Goal: Find specific page/section: Find specific page/section

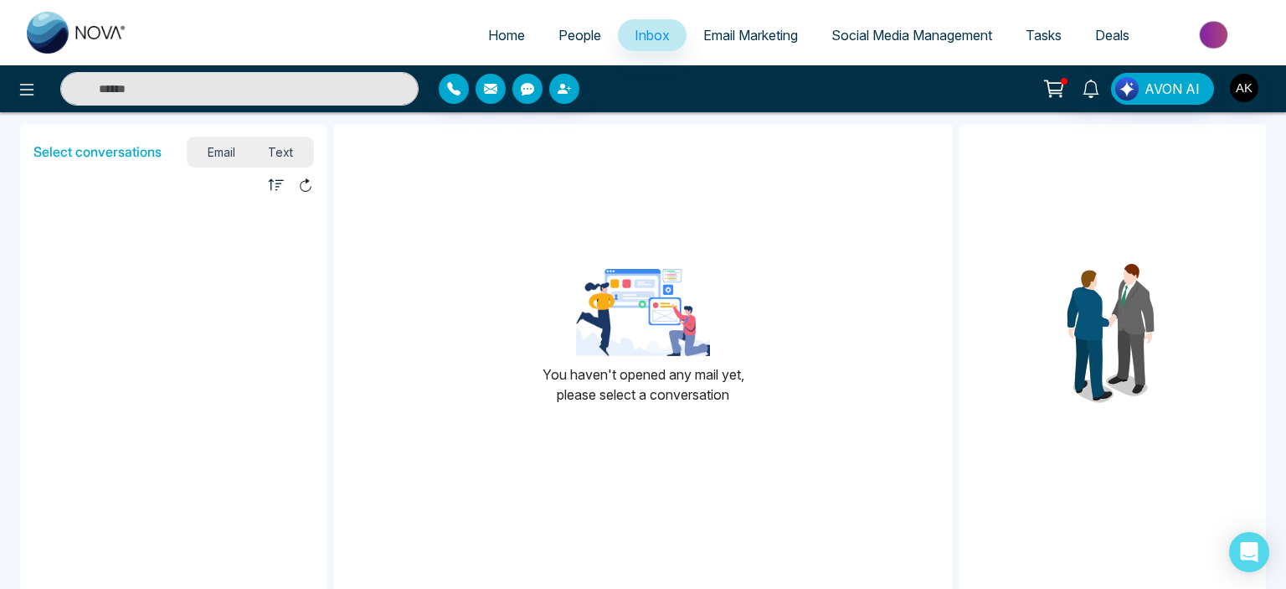
click at [276, 147] on span "Text" at bounding box center [281, 152] width 59 height 23
click at [238, 157] on span "Email" at bounding box center [221, 152] width 61 height 23
click at [230, 157] on span "Email" at bounding box center [221, 152] width 61 height 23
click at [283, 149] on span "Text" at bounding box center [281, 152] width 59 height 23
click at [286, 227] on li at bounding box center [173, 279] width 306 height 167
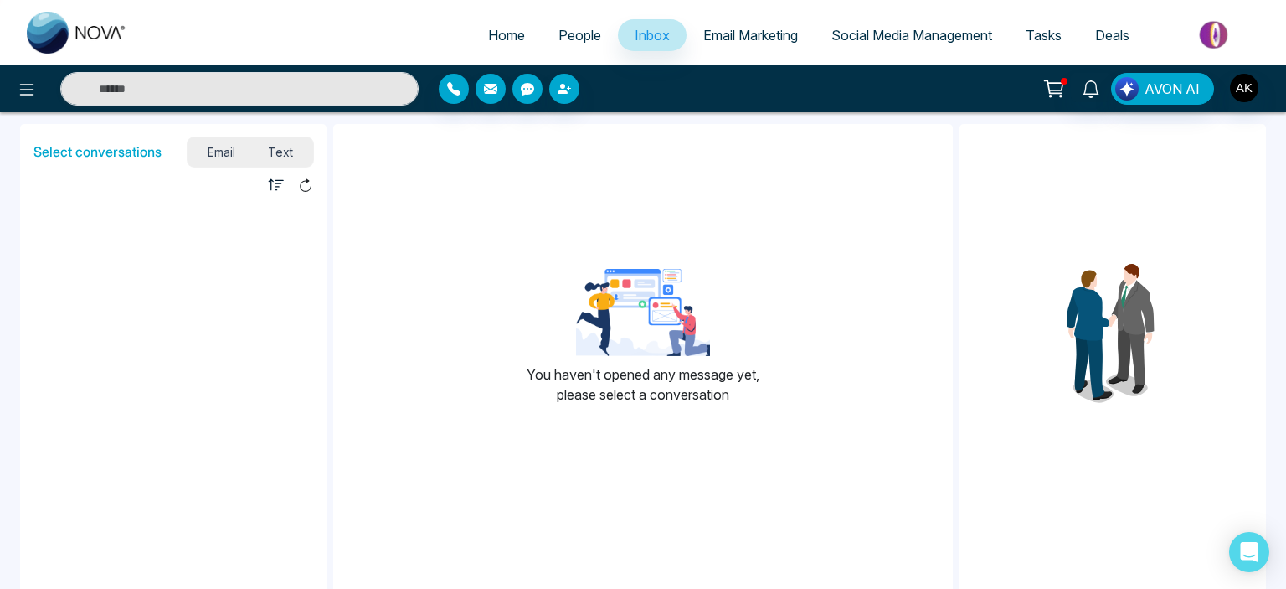
click at [223, 147] on span "Email" at bounding box center [221, 152] width 61 height 23
click at [283, 152] on span "Text" at bounding box center [281, 152] width 59 height 23
click at [233, 289] on li at bounding box center [173, 279] width 306 height 167
click at [228, 268] on li at bounding box center [173, 279] width 306 height 167
click at [286, 159] on span "Text" at bounding box center [281, 152] width 59 height 23
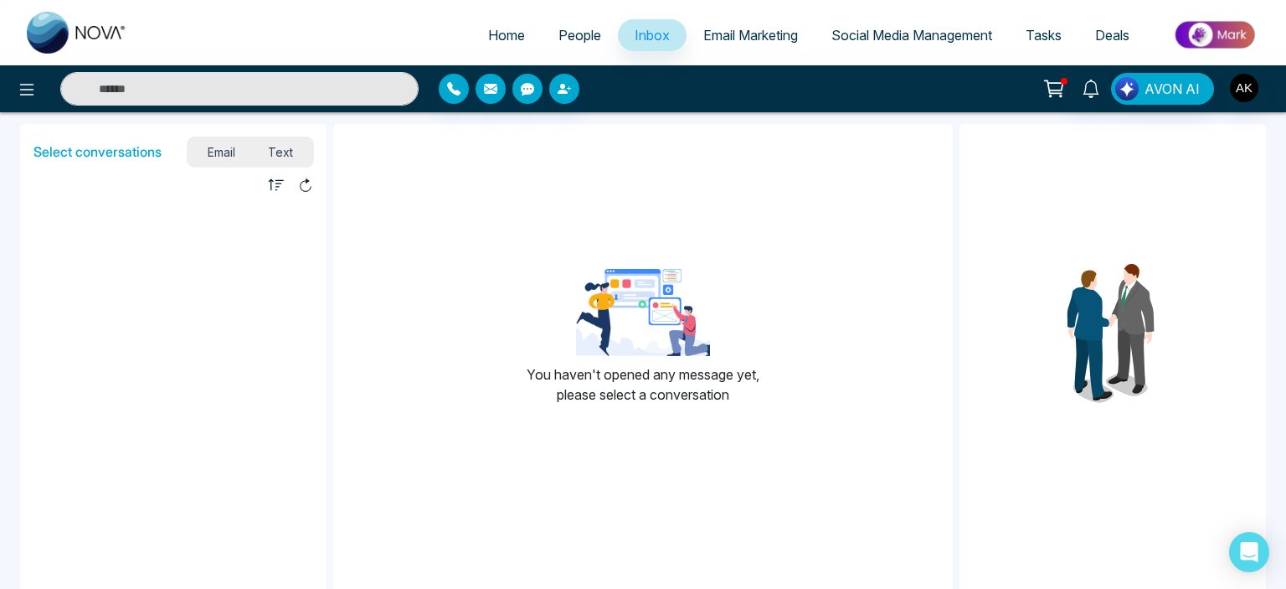
click at [275, 256] on li at bounding box center [173, 279] width 306 height 167
click at [217, 157] on span "Email" at bounding box center [221, 152] width 61 height 23
